Goal: Task Accomplishment & Management: Complete application form

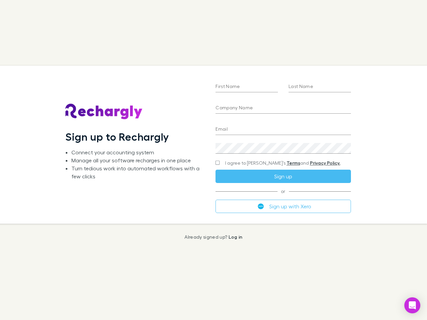
click at [214, 160] on div "First Name Last Name Company Name Email Create a password I agree to Rechargly’…" at bounding box center [283, 145] width 146 height 158
click at [247, 87] on input "First Name" at bounding box center [247, 87] width 62 height 11
click at [320, 87] on input "Last Name" at bounding box center [320, 87] width 62 height 11
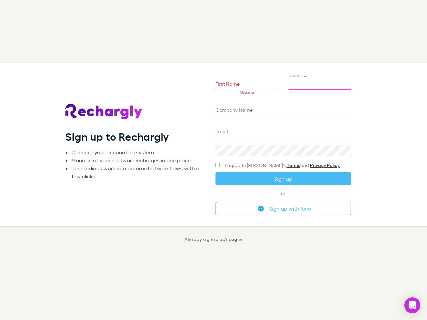
click at [283, 108] on input "Company Name" at bounding box center [283, 110] width 135 height 11
click at [283, 130] on input "Email" at bounding box center [283, 132] width 135 height 11
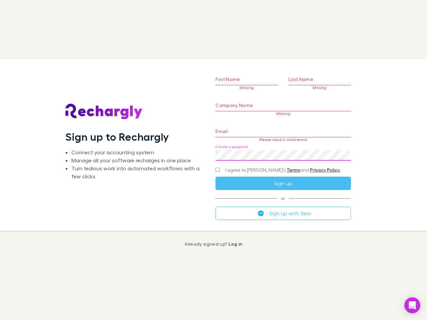
click at [283, 149] on div "Create a password" at bounding box center [283, 153] width 135 height 16
click at [270, 163] on form "First Name Missing Last Name Missing Company Name Missing Email Please input a …" at bounding box center [283, 136] width 135 height 167
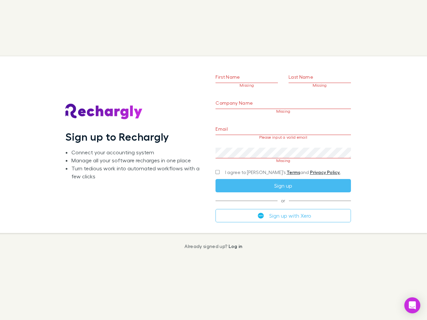
click at [283, 177] on div "I agree to [PERSON_NAME]’s Terms and Privacy Policy." at bounding box center [283, 173] width 135 height 8
click at [283, 207] on form "First Name Missing Last Name Missing Company Name Missing Email Please input a …" at bounding box center [283, 136] width 135 height 171
click at [412, 306] on icon "Open Intercom Messenger" at bounding box center [412, 306] width 7 height 8
